Goal: Task Accomplishment & Management: Manage account settings

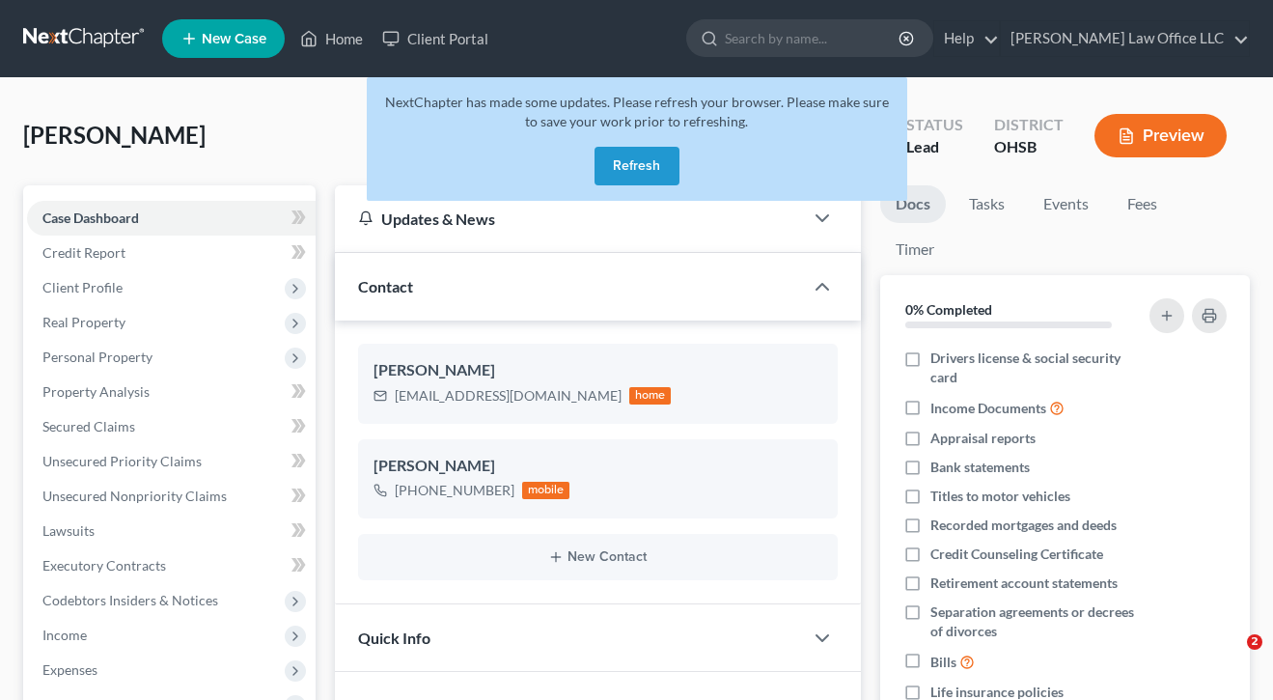
click at [643, 170] on button "Refresh" at bounding box center [636, 166] width 85 height 39
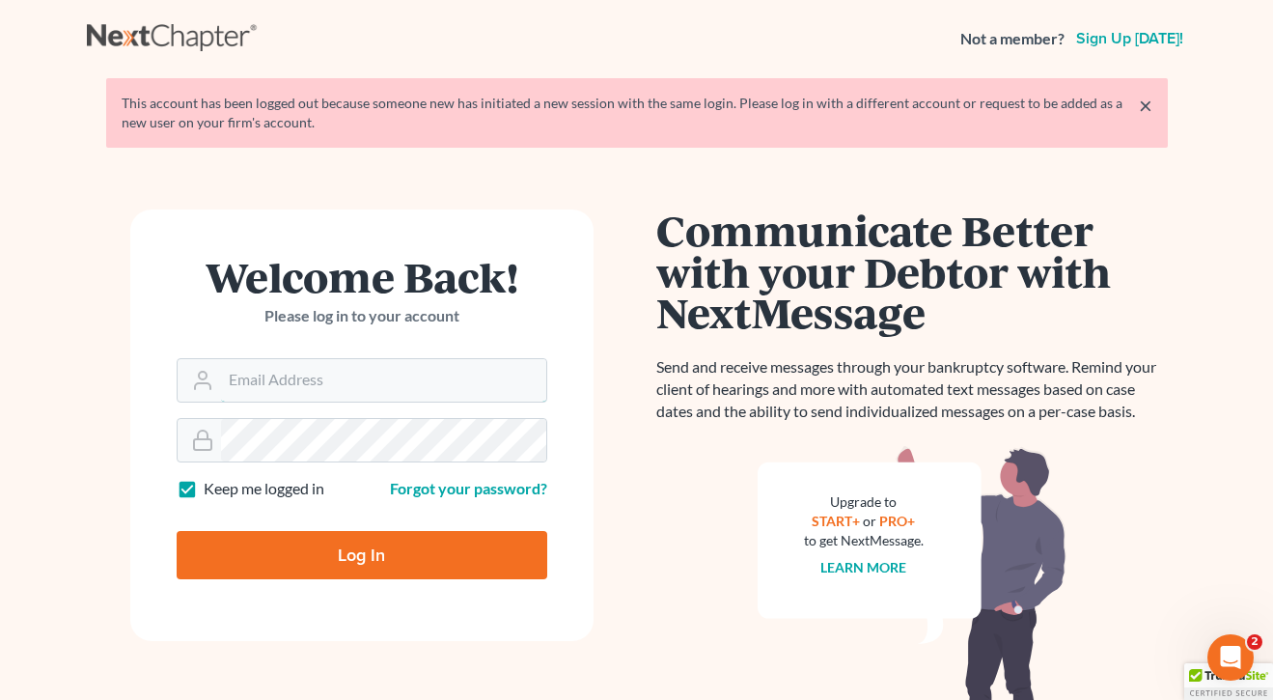
type input "cstewartlegal@gmail.com"
click at [361, 553] on input "Log In" at bounding box center [362, 555] width 371 height 48
type input "Thinking..."
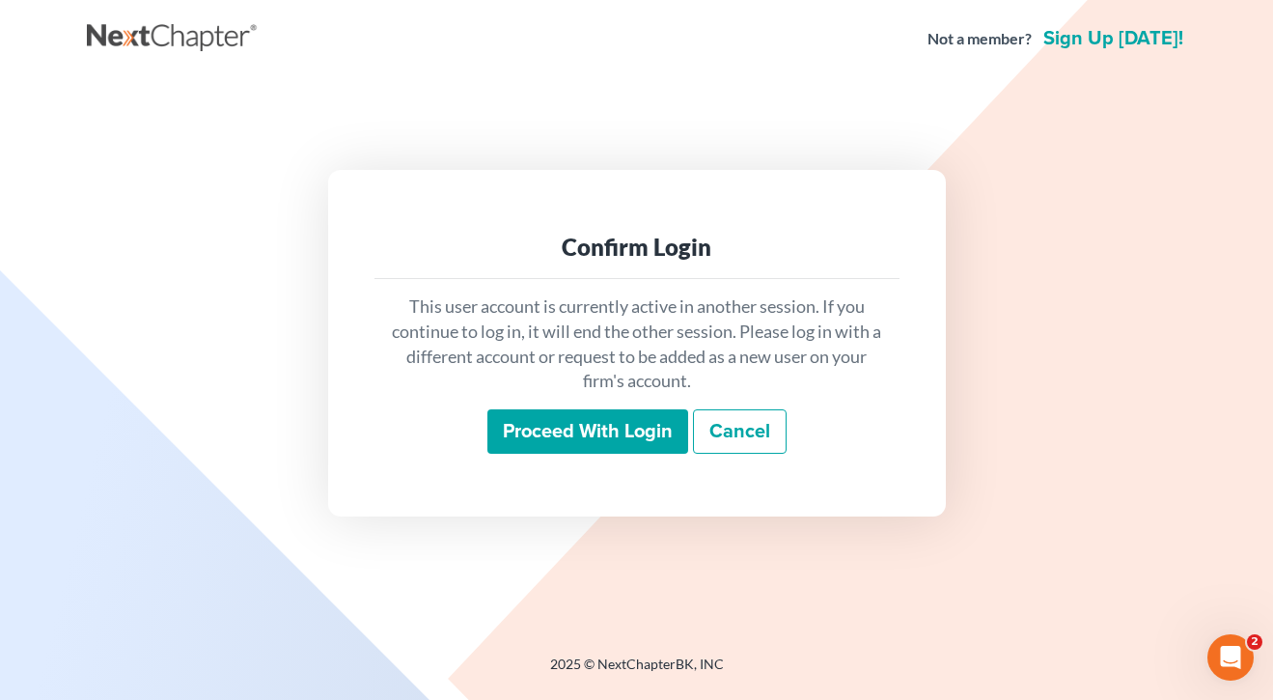
click at [571, 418] on input "Proceed with login" at bounding box center [587, 431] width 201 height 44
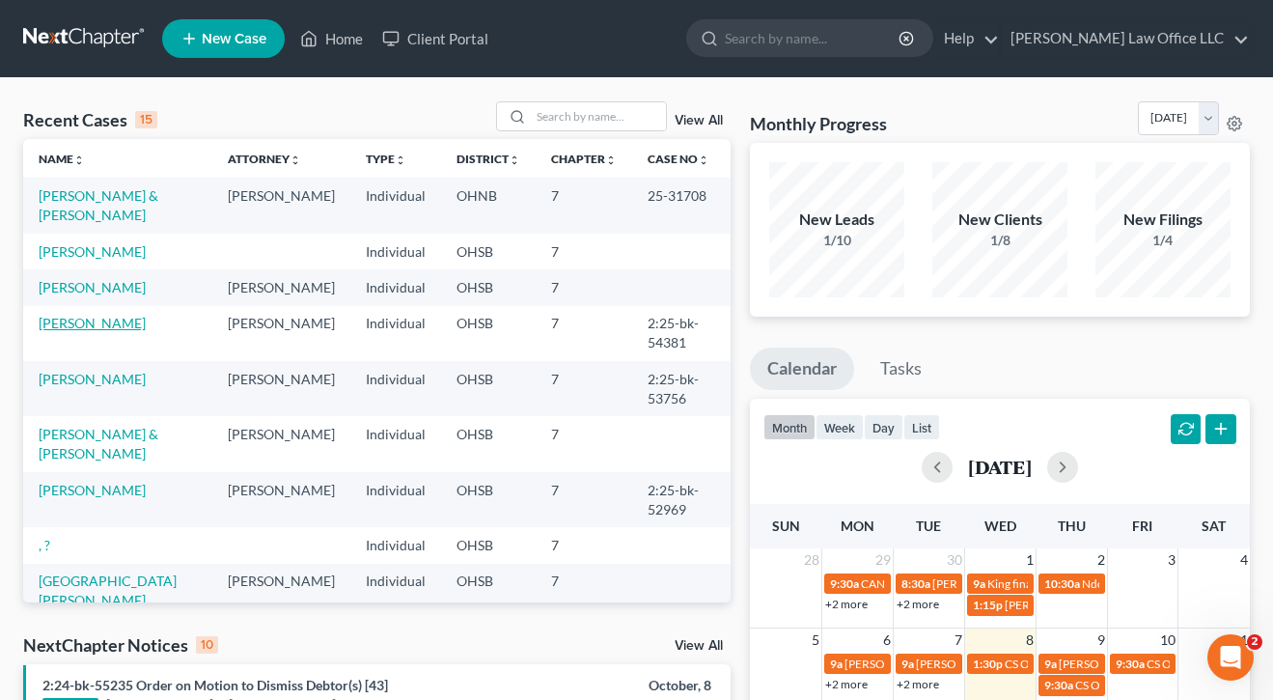
click at [78, 331] on link "[PERSON_NAME]" at bounding box center [92, 323] width 107 height 16
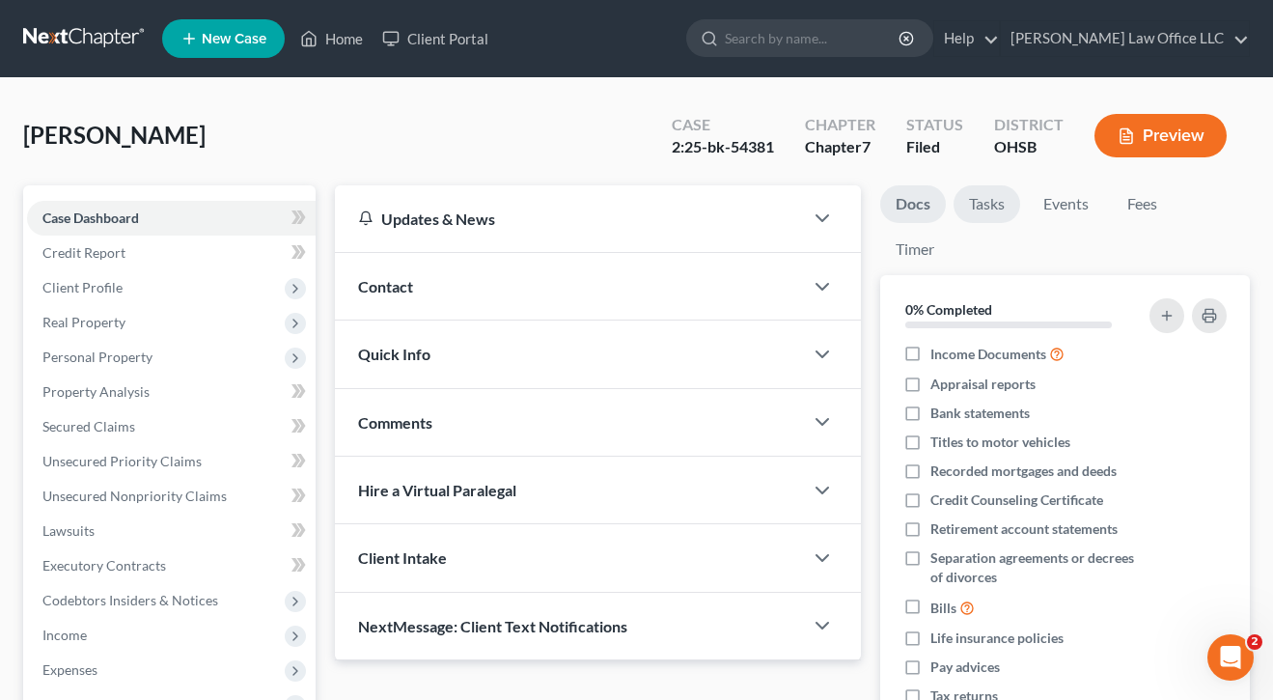
click at [979, 200] on link "Tasks" at bounding box center [986, 204] width 67 height 38
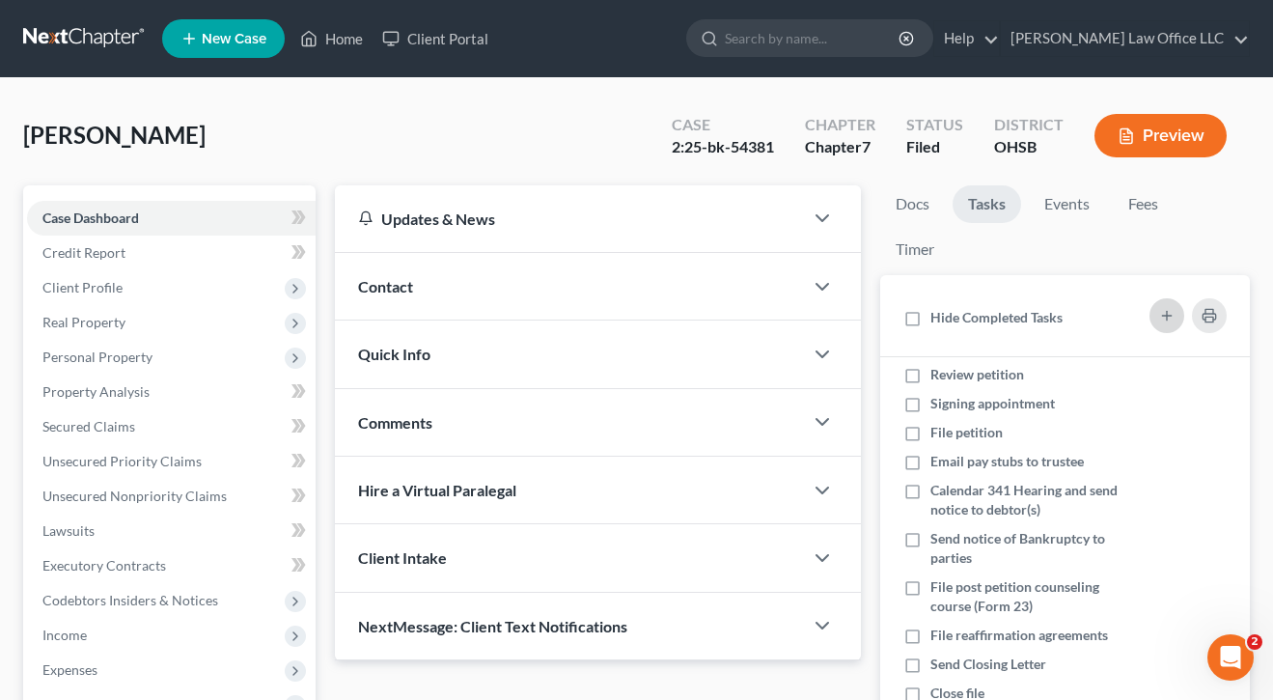
click at [1166, 316] on icon "button" at bounding box center [1166, 315] width 15 height 15
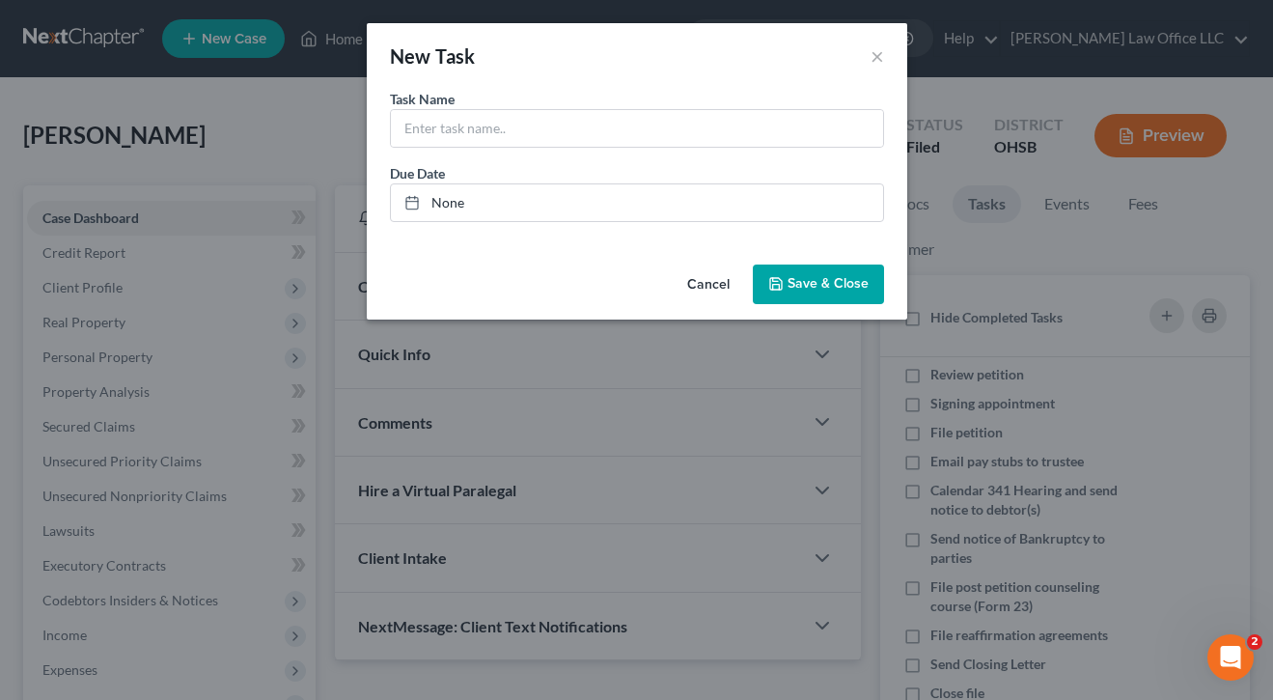
click at [722, 284] on button "Cancel" at bounding box center [708, 285] width 73 height 39
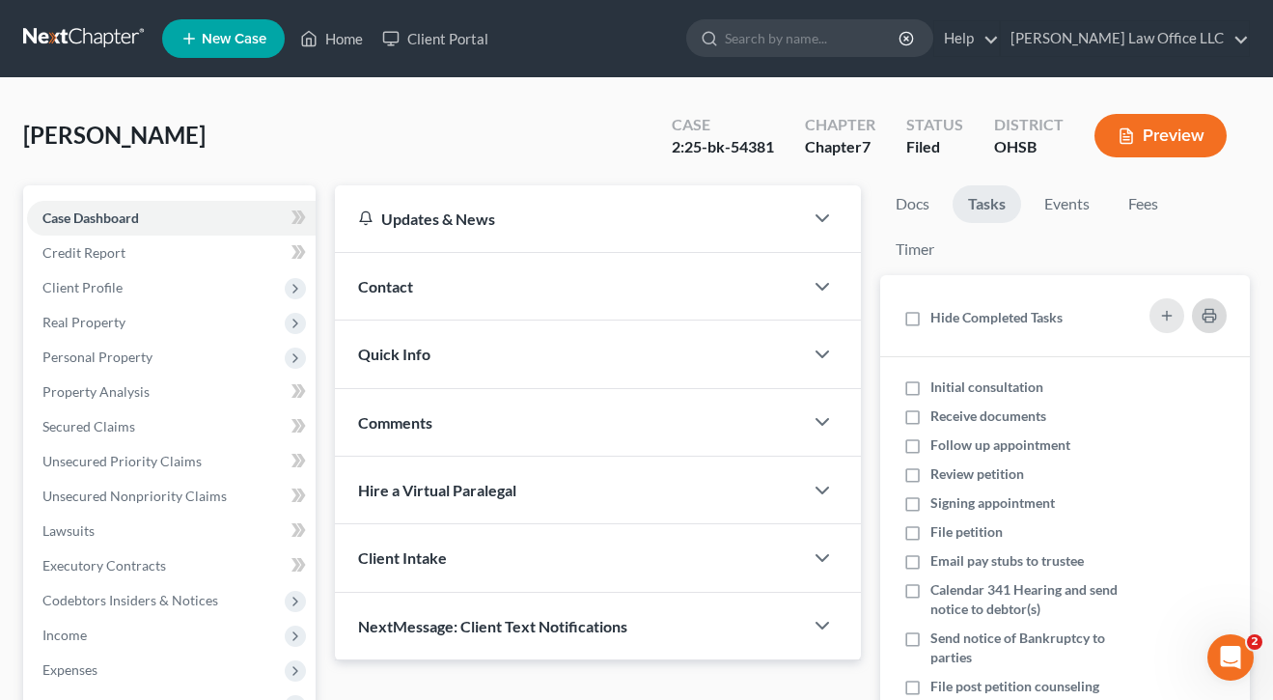
click at [1212, 312] on icon "button" at bounding box center [1208, 315] width 15 height 15
click at [1147, 36] on link "[PERSON_NAME] Law Office LLC" at bounding box center [1125, 38] width 248 height 35
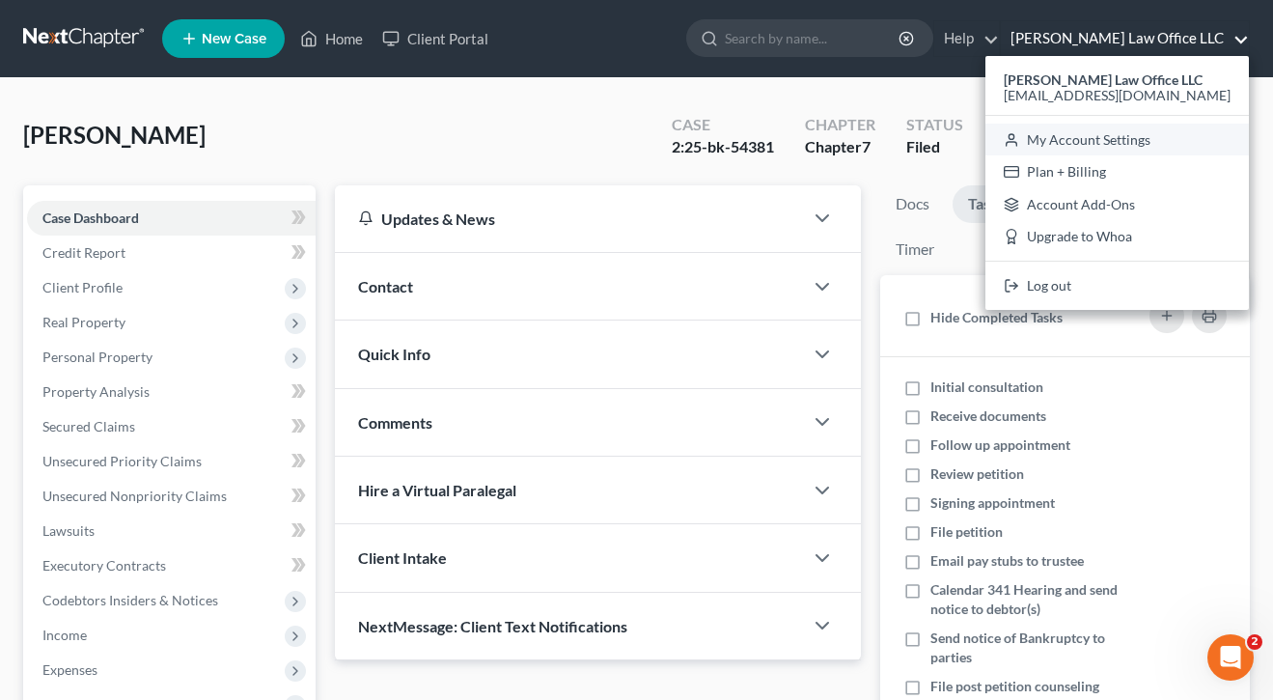
click at [1151, 143] on link "My Account Settings" at bounding box center [1116, 140] width 263 height 33
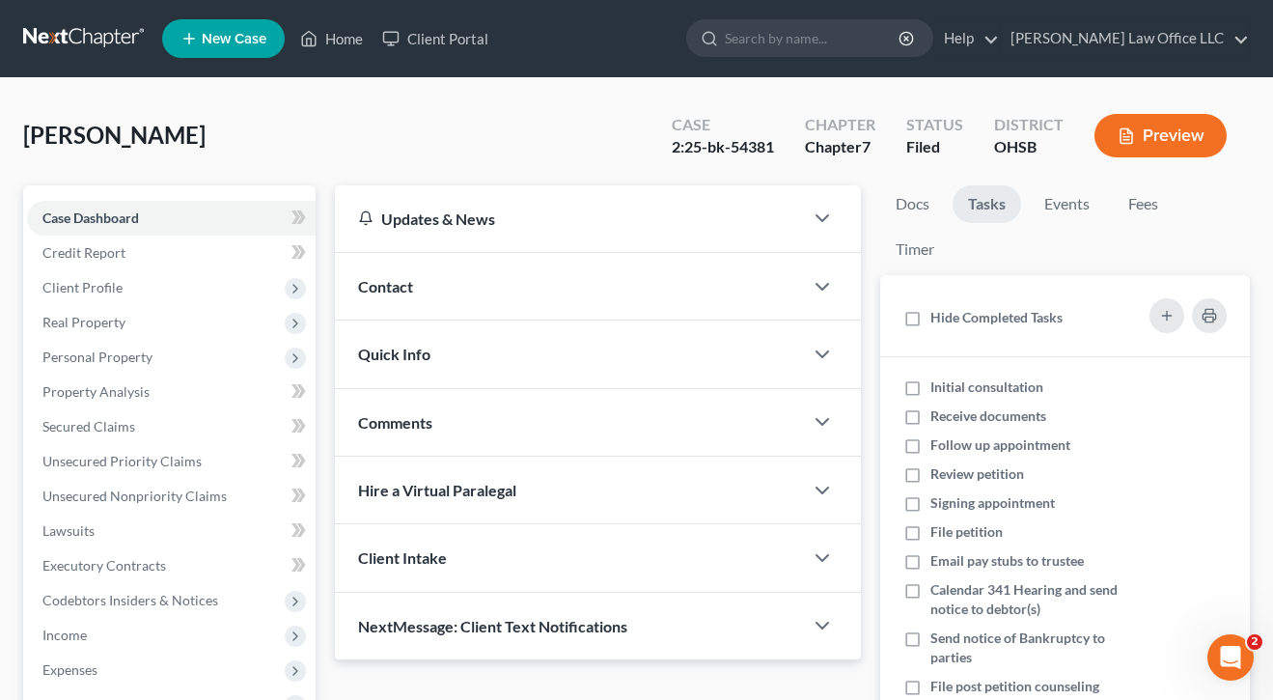
select select "62"
select select "24"
select select "36"
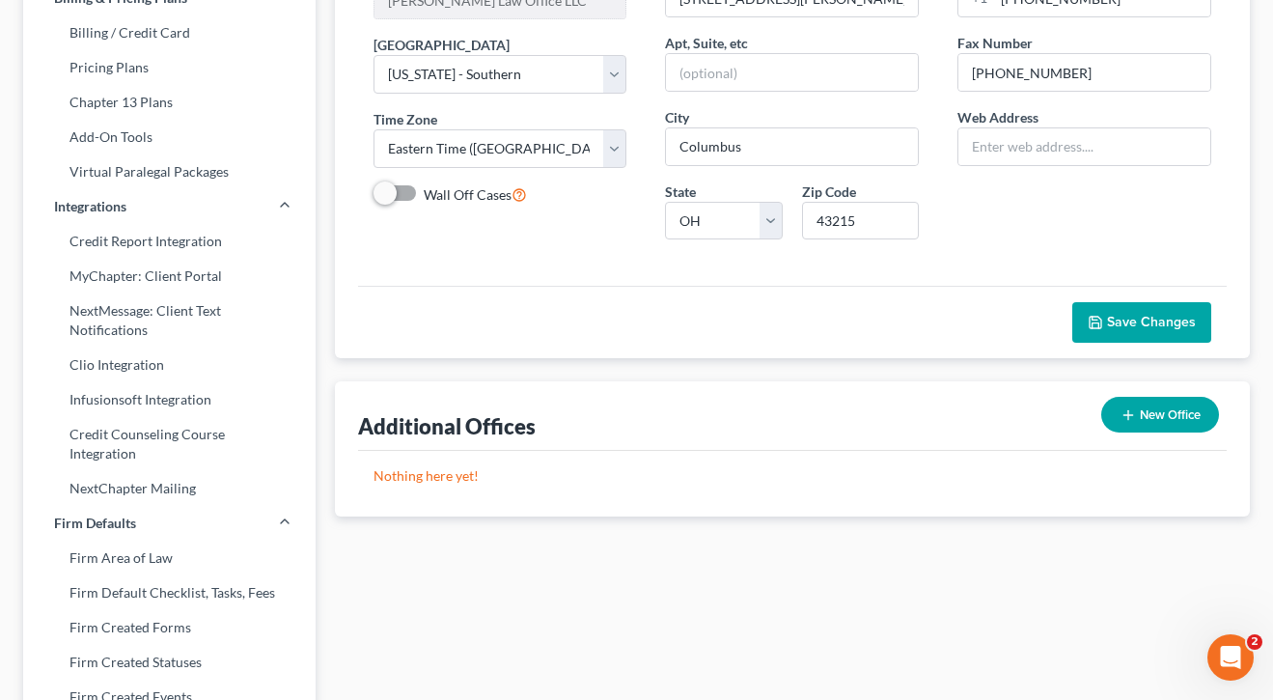
scroll to position [276, 0]
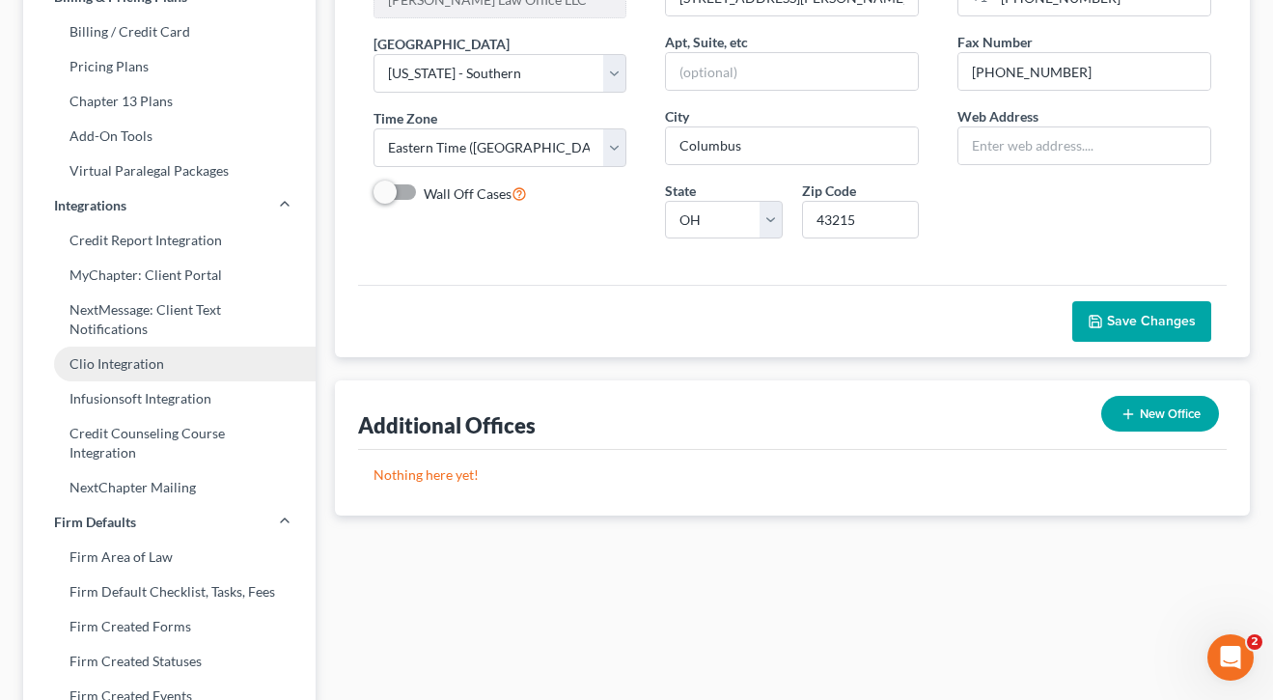
click at [124, 368] on link "Clio Integration" at bounding box center [169, 363] width 292 height 35
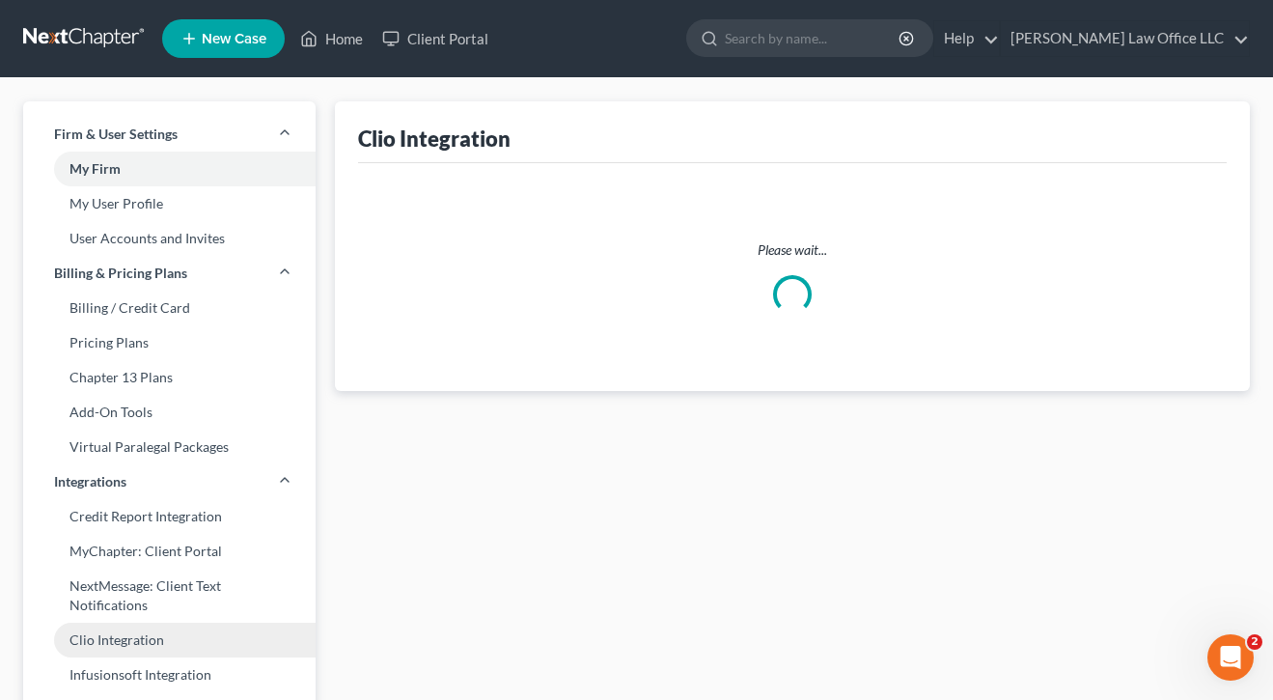
select select "1"
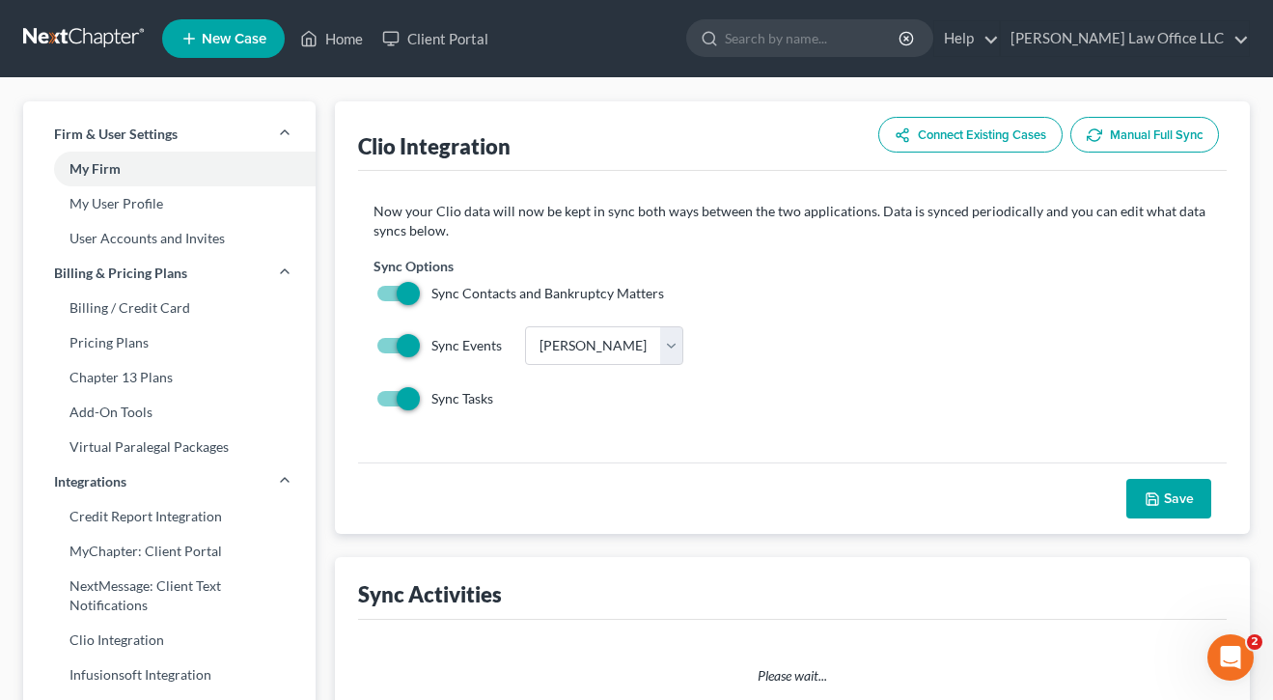
click at [680, 343] on div "Sync Events Choose Calendar Firm [PERSON_NAME]" at bounding box center [792, 346] width 838 height 40
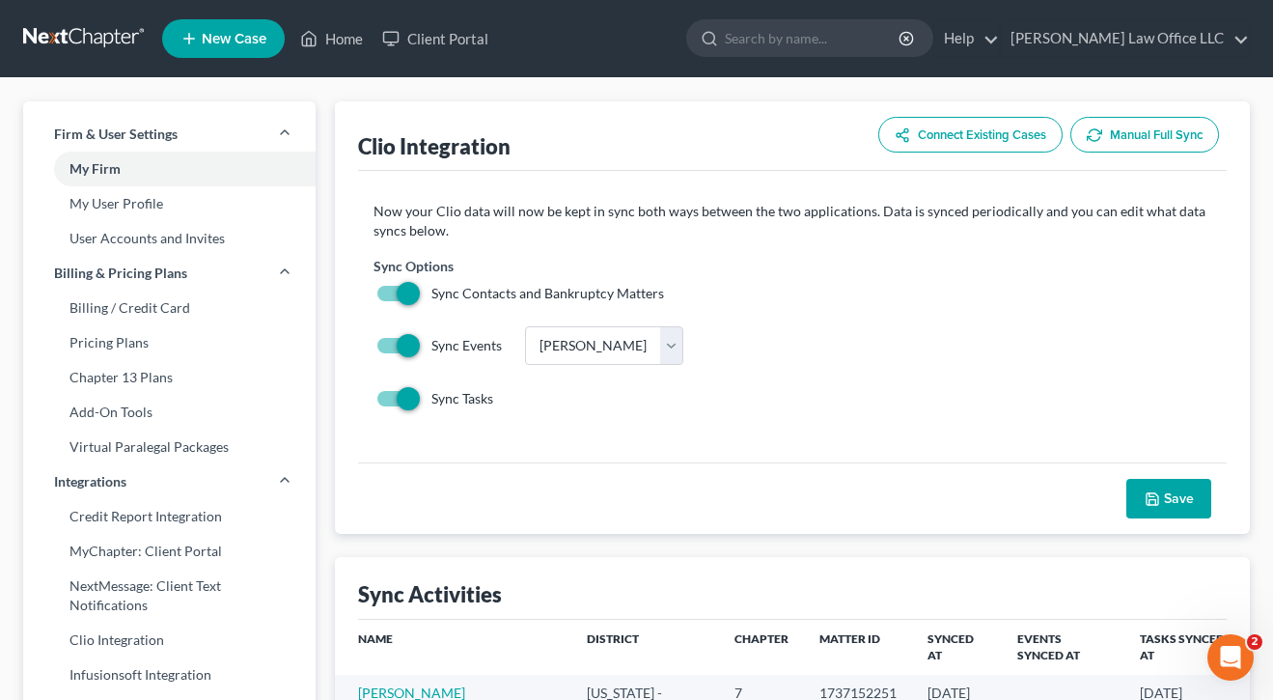
click at [822, 391] on div "Sync Tasks" at bounding box center [792, 398] width 838 height 19
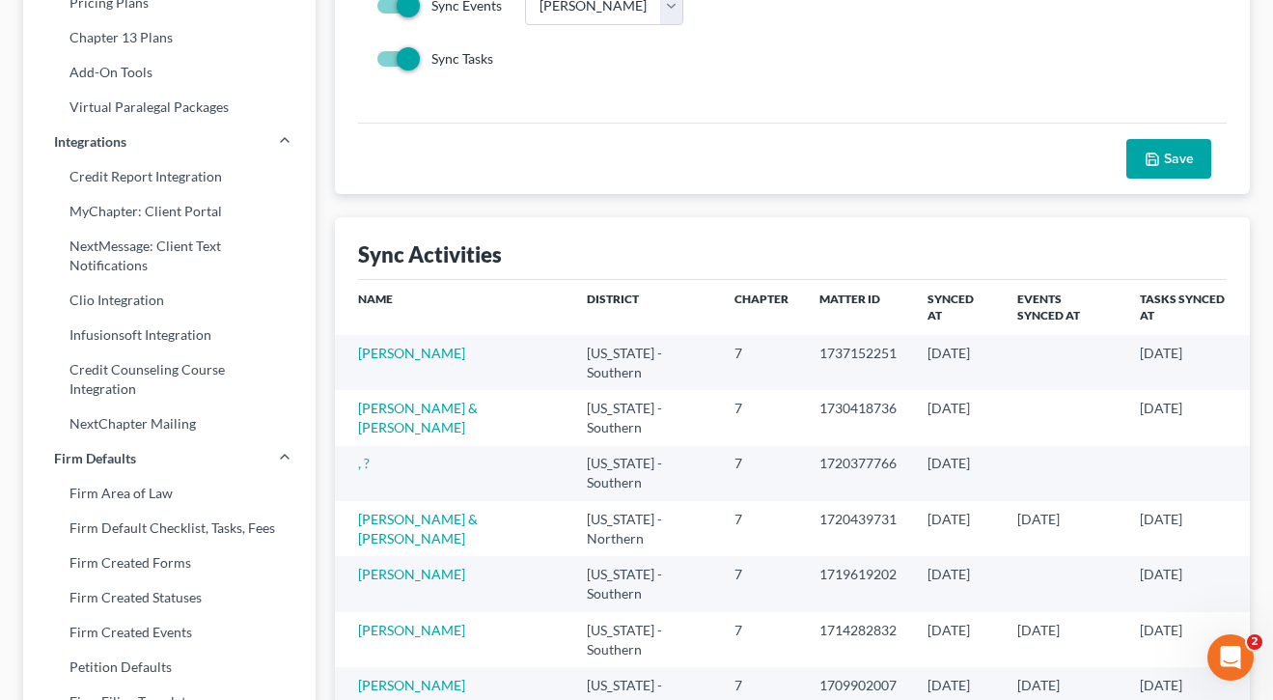
scroll to position [344, 0]
